Goal: Task Accomplishment & Management: Manage account settings

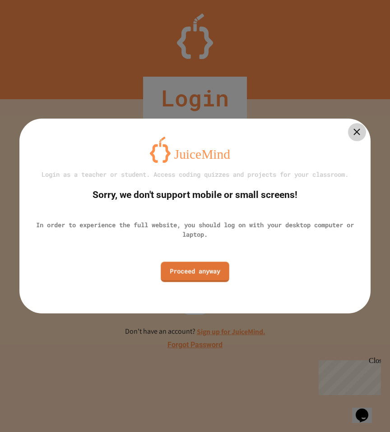
click at [351, 130] on icon at bounding box center [356, 131] width 11 height 11
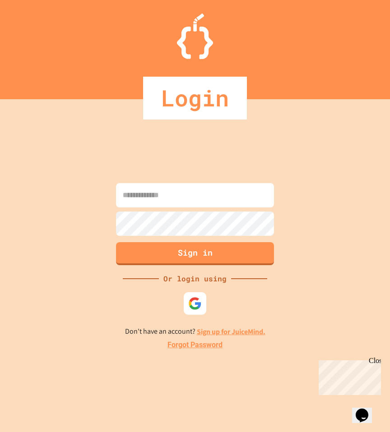
click at [170, 197] on input at bounding box center [195, 195] width 158 height 24
type input "**********"
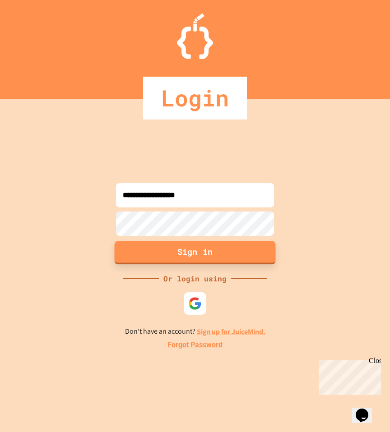
click at [193, 248] on button "Sign in" at bounding box center [195, 252] width 161 height 23
